Goal: Task Accomplishment & Management: Manage account settings

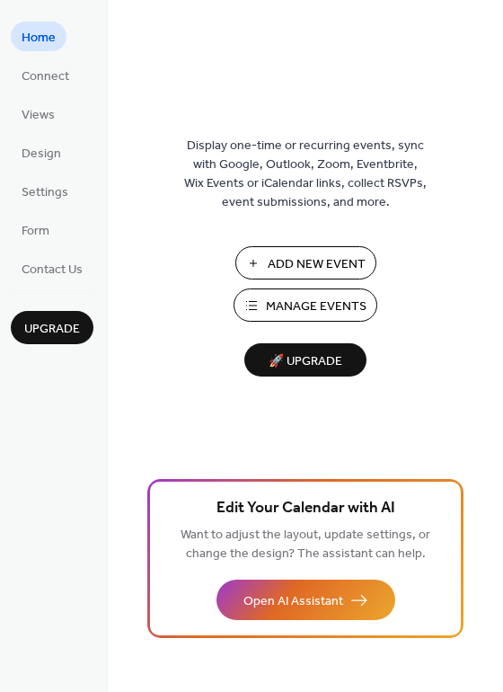
click at [291, 313] on span "Manage Events" at bounding box center [316, 307] width 101 height 19
click at [37, 71] on span "Connect" at bounding box center [46, 76] width 48 height 19
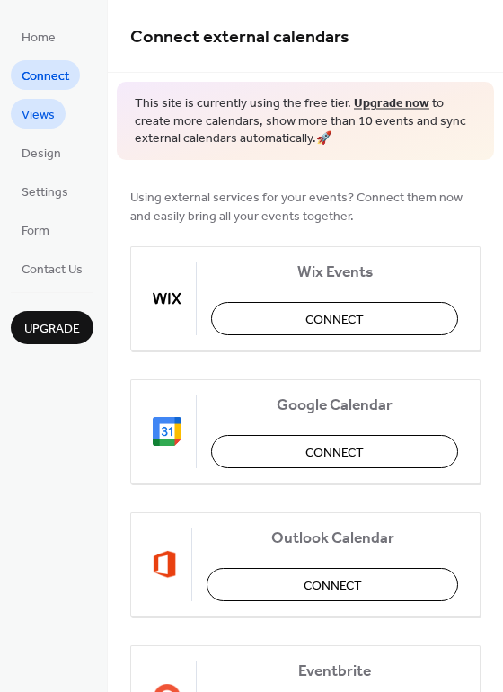
click at [41, 117] on span "Views" at bounding box center [38, 115] width 33 height 19
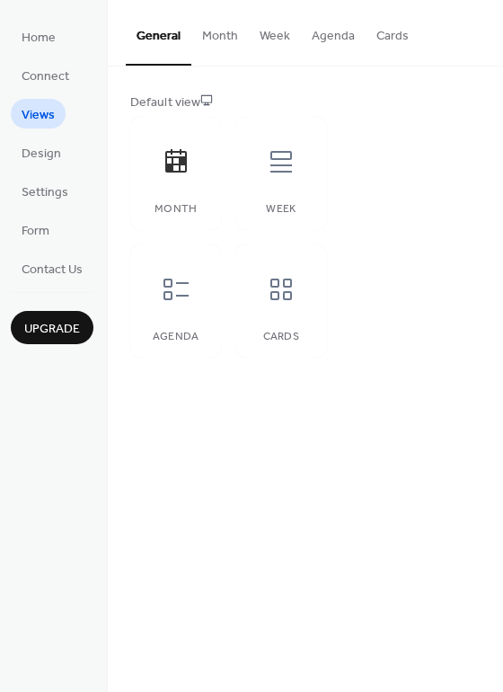
click at [52, 170] on ul "Home Connect Views Design Settings Form Contact Us" at bounding box center [52, 153] width 83 height 262
click at [47, 167] on ul "Home Connect Views Design Settings Form Contact Us" at bounding box center [52, 153] width 83 height 262
click at [63, 264] on span "Contact Us" at bounding box center [52, 270] width 61 height 19
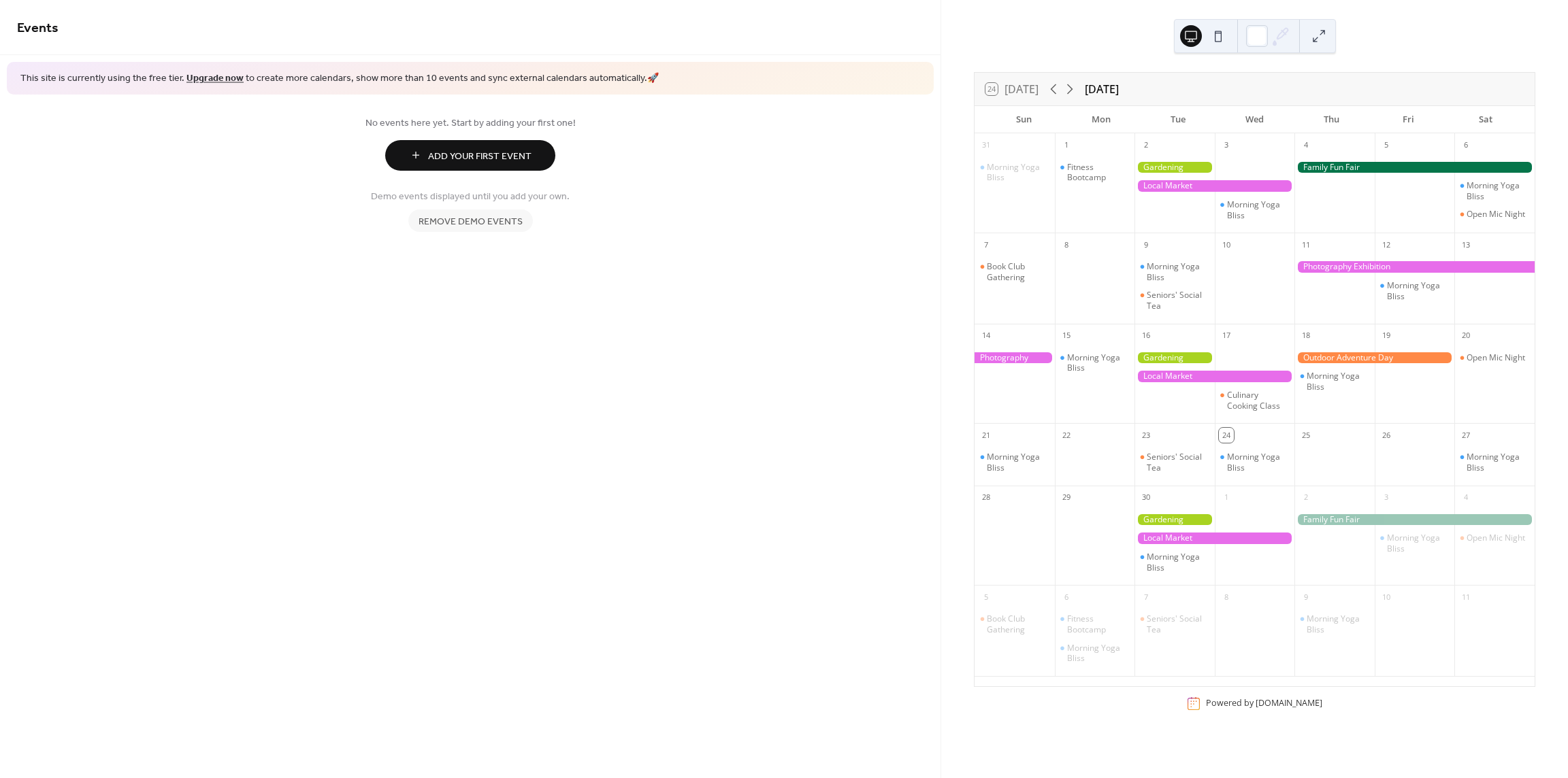
click at [479, 224] on span "Remove demo events" at bounding box center [471, 221] width 104 height 14
